Goal: Task Accomplishment & Management: Manage account settings

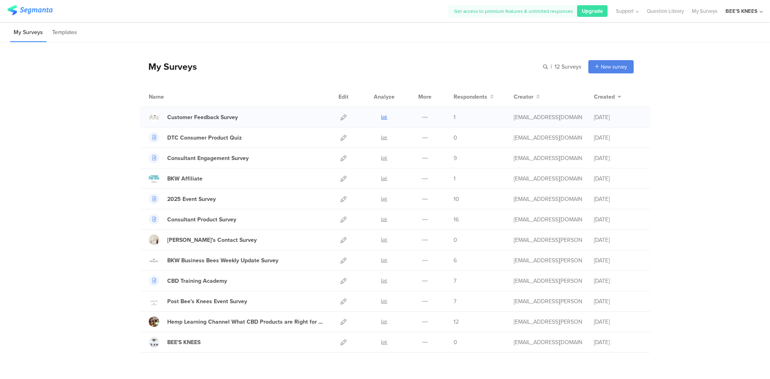
click at [381, 120] on icon at bounding box center [384, 117] width 6 height 6
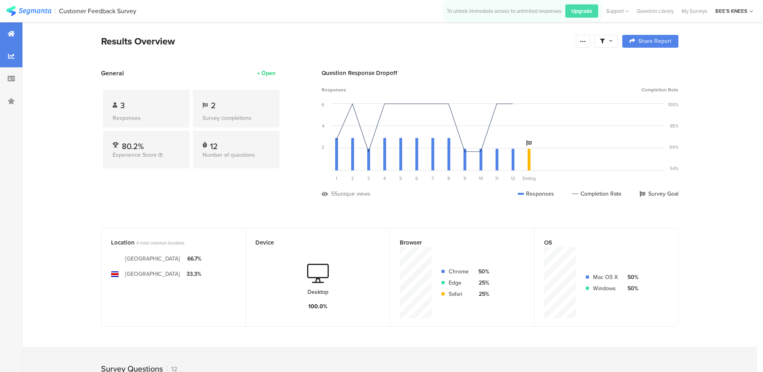
click at [9, 56] on icon at bounding box center [11, 56] width 6 height 6
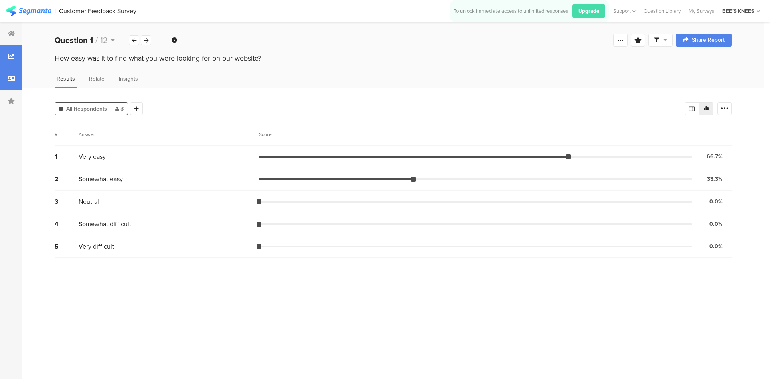
click at [10, 81] on icon at bounding box center [11, 78] width 7 height 6
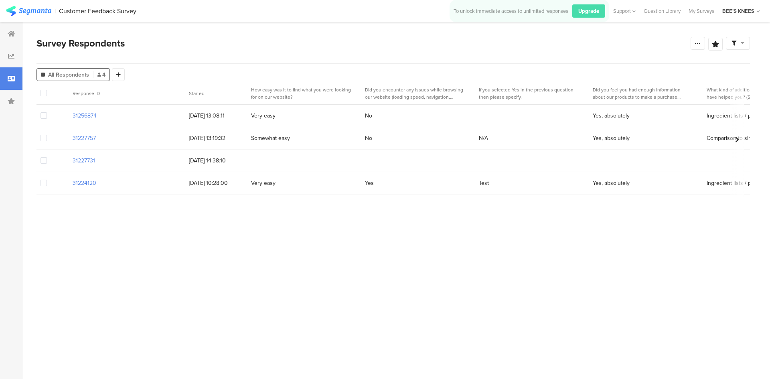
click at [45, 162] on span at bounding box center [44, 160] width 6 height 6
click at [47, 157] on input "checkbox" at bounding box center [47, 157] width 0 height 0
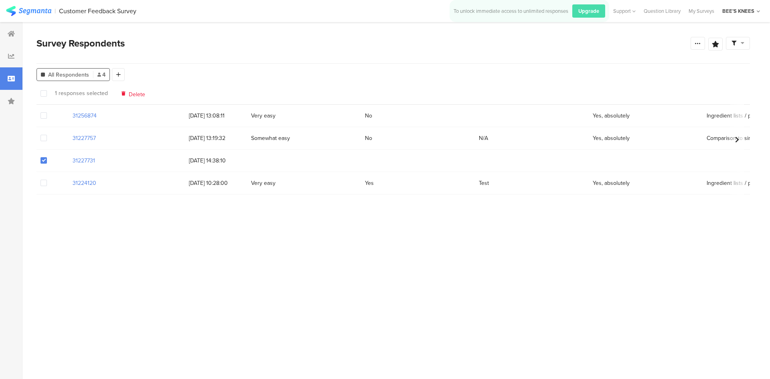
click at [45, 162] on span at bounding box center [44, 160] width 6 height 6
click at [47, 157] on input "checkbox" at bounding box center [47, 157] width 0 height 0
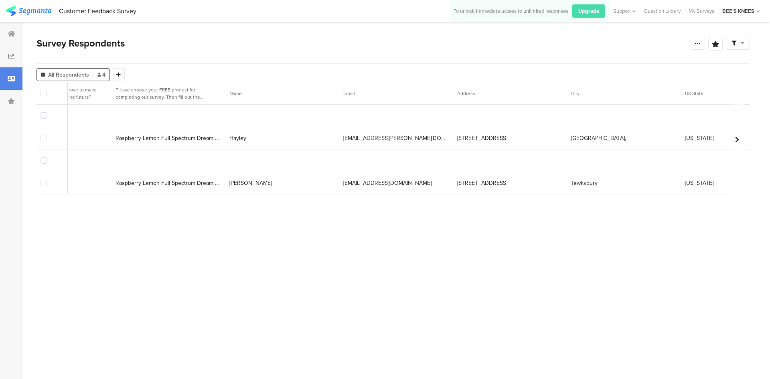
scroll to position [0, 1183]
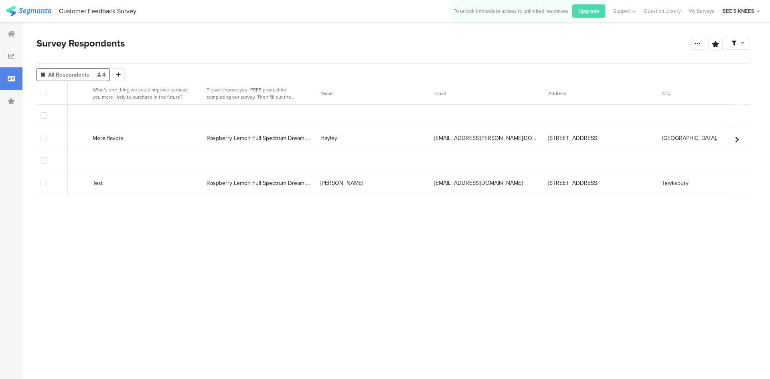
click at [43, 184] on span at bounding box center [44, 183] width 6 height 6
click at [47, 180] on input "checkbox" at bounding box center [47, 180] width 0 height 0
click at [135, 93] on span "Delete" at bounding box center [137, 93] width 16 height 6
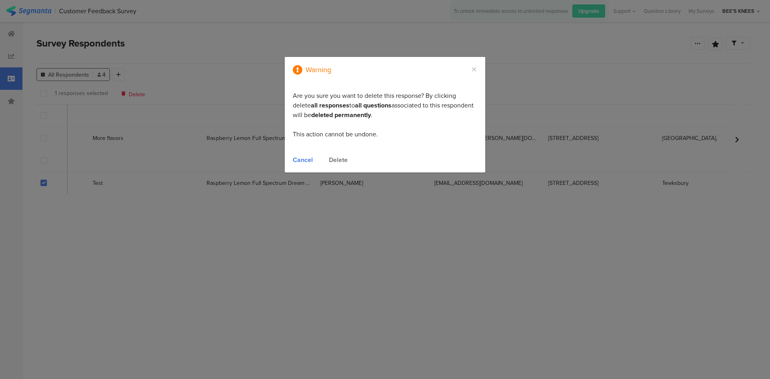
click at [339, 158] on div "Delete" at bounding box center [338, 159] width 19 height 9
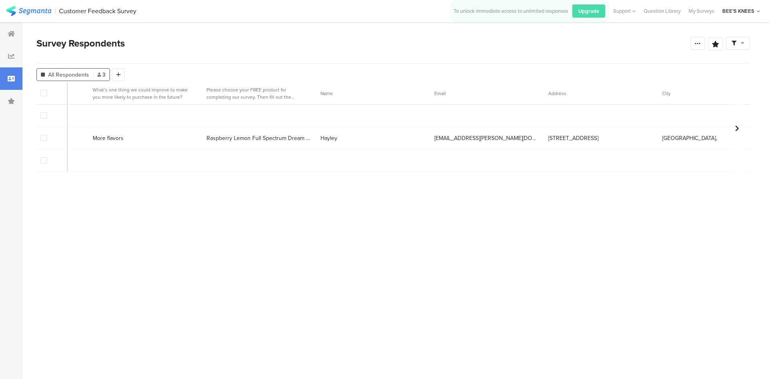
click at [47, 139] on span at bounding box center [44, 138] width 6 height 6
click at [47, 135] on input "checkbox" at bounding box center [47, 135] width 0 height 0
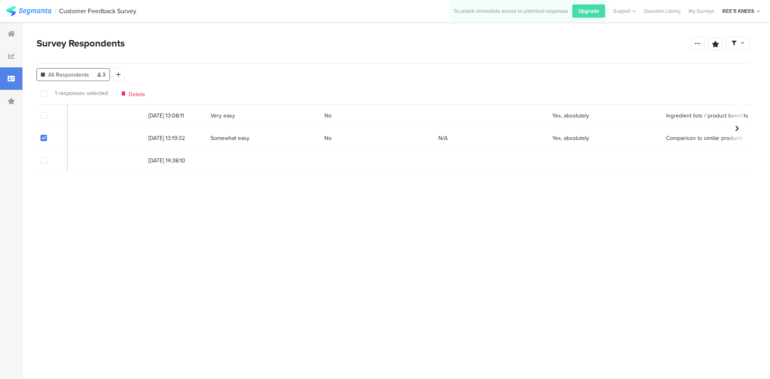
scroll to position [0, 0]
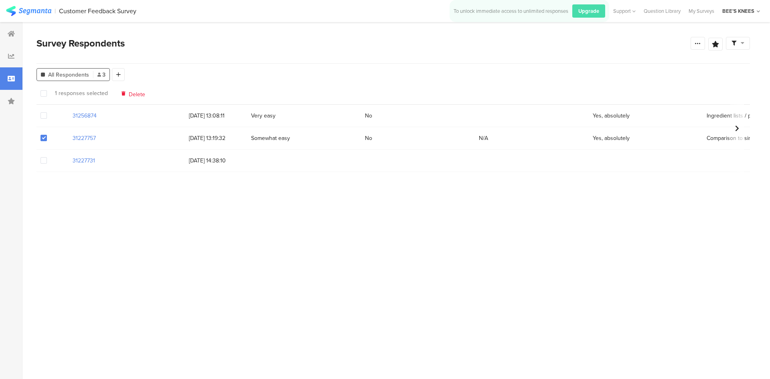
click at [132, 95] on span "Delete" at bounding box center [137, 93] width 16 height 6
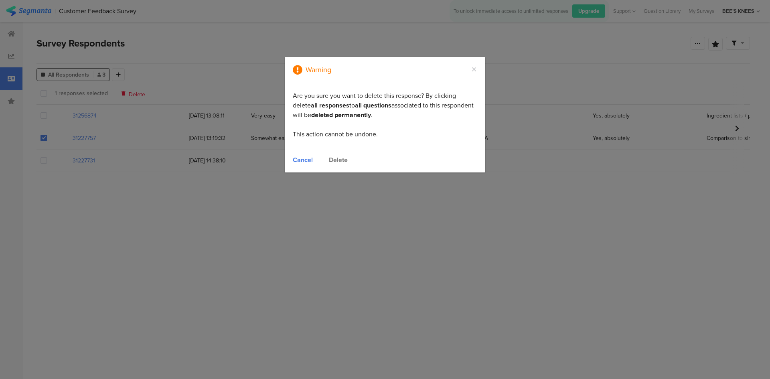
click at [338, 160] on div "Delete" at bounding box center [338, 159] width 19 height 9
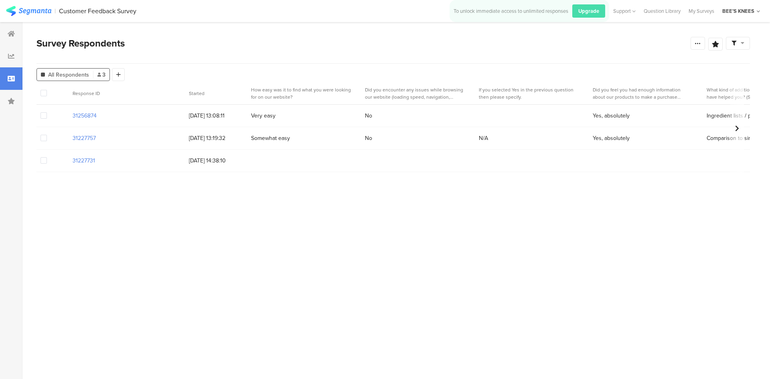
click at [40, 162] on div at bounding box center [52, 161] width 32 height 22
click at [42, 162] on span at bounding box center [44, 160] width 6 height 6
click at [47, 157] on input "checkbox" at bounding box center [47, 157] width 0 height 0
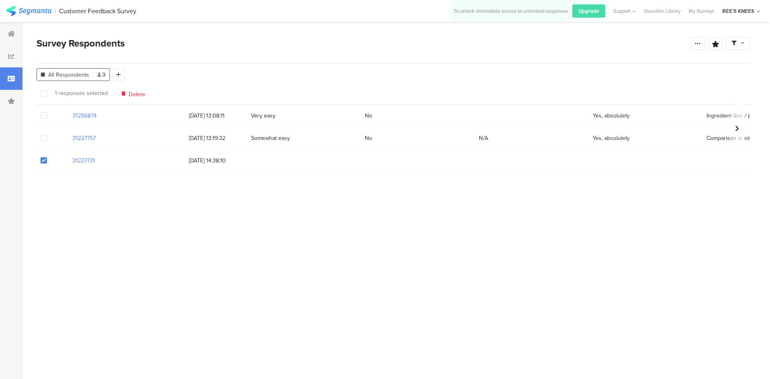
click at [138, 91] on span "Delete" at bounding box center [137, 93] width 16 height 6
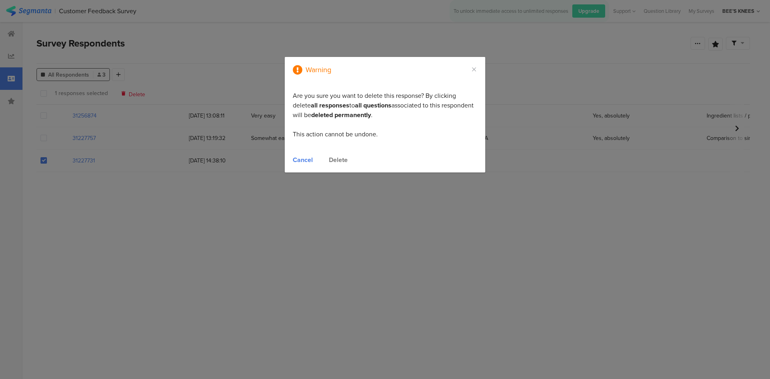
click at [343, 162] on div "Delete" at bounding box center [338, 159] width 19 height 9
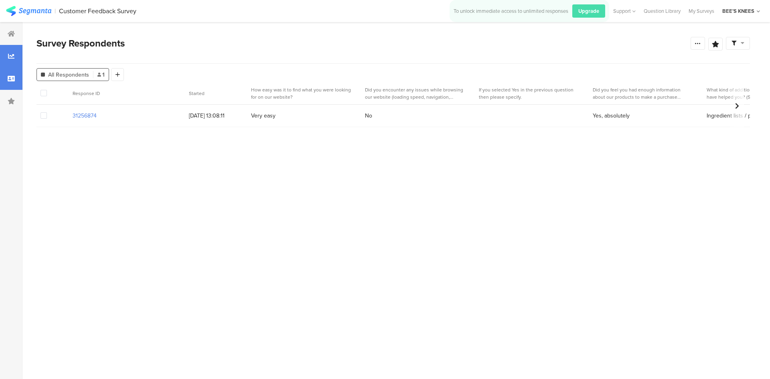
click at [16, 63] on div at bounding box center [11, 56] width 22 height 22
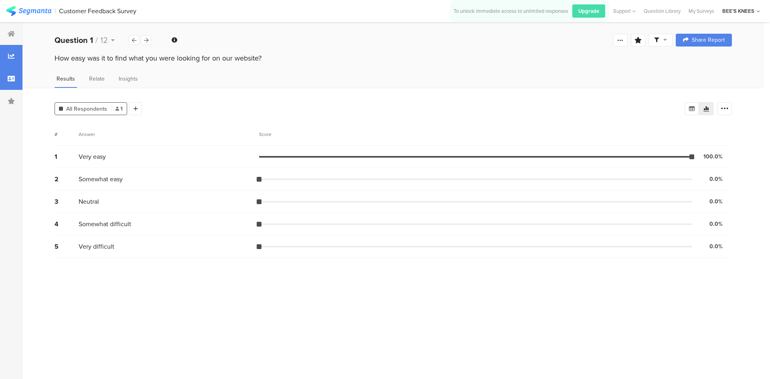
click at [14, 79] on icon at bounding box center [11, 78] width 7 height 6
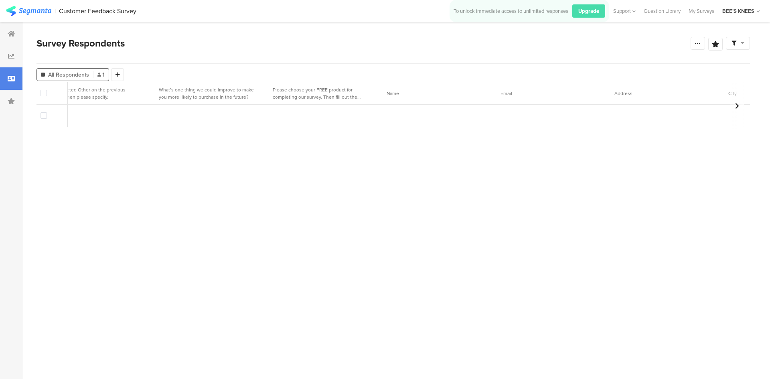
scroll to position [0, 1170]
click at [31, 9] on img at bounding box center [28, 11] width 45 height 10
